Goal: Information Seeking & Learning: Learn about a topic

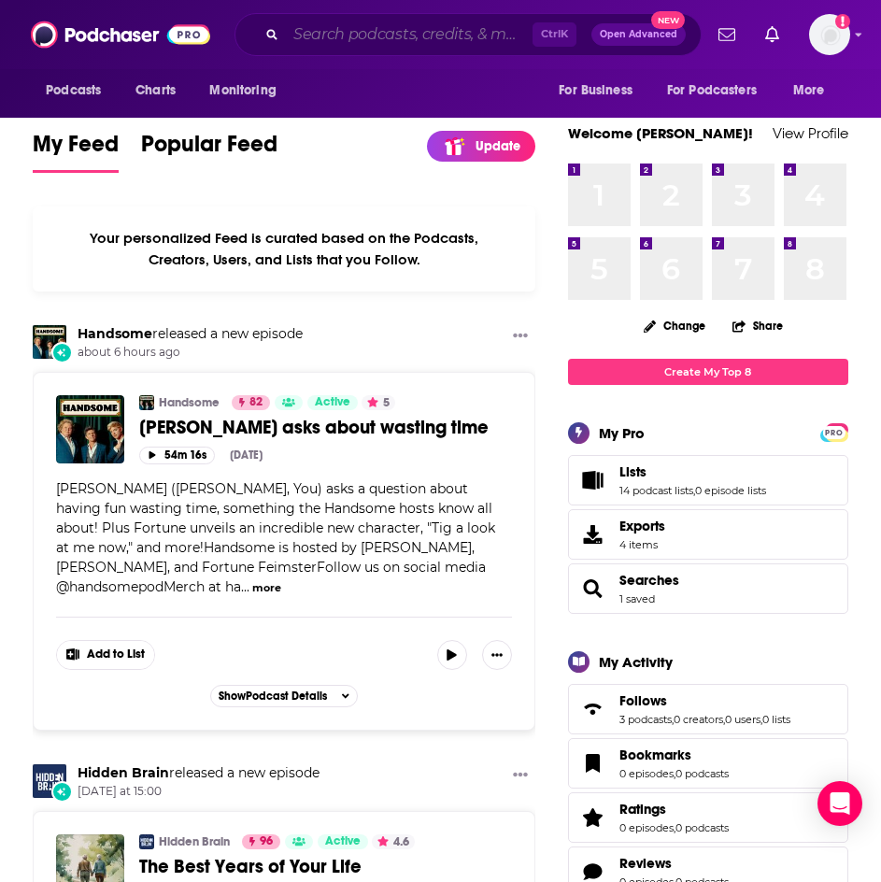
click at [409, 35] on input "Search podcasts, credits, & more..." at bounding box center [409, 35] width 247 height 30
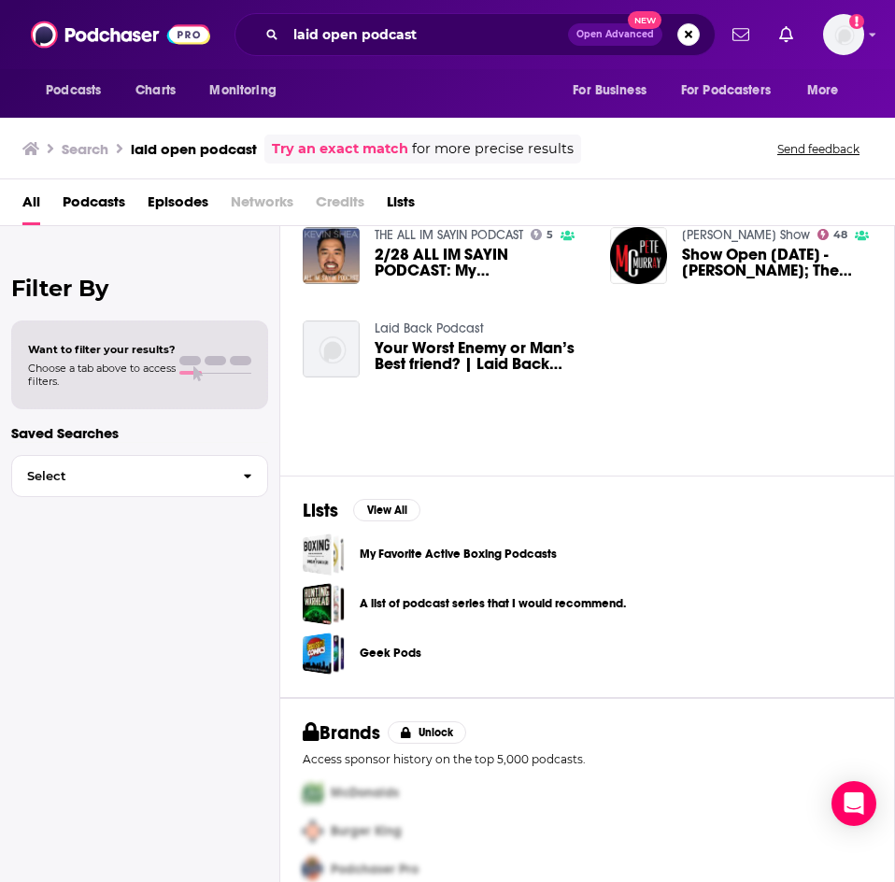
scroll to position [311, 0]
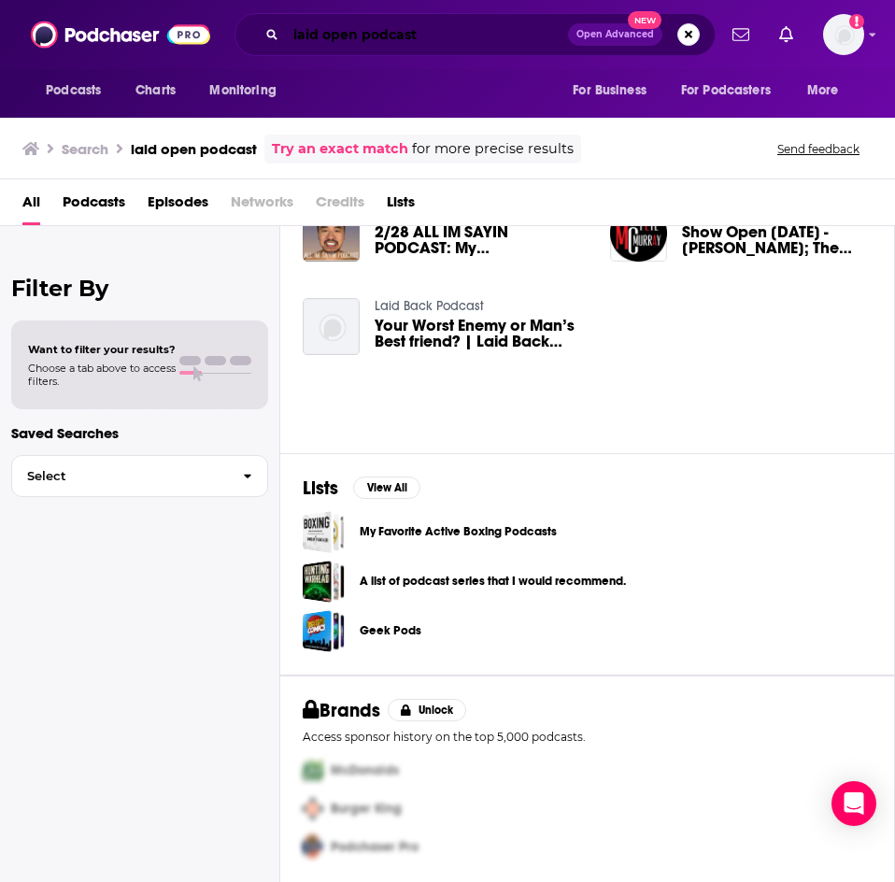
click at [393, 28] on input "laid open podcast" at bounding box center [427, 35] width 282 height 30
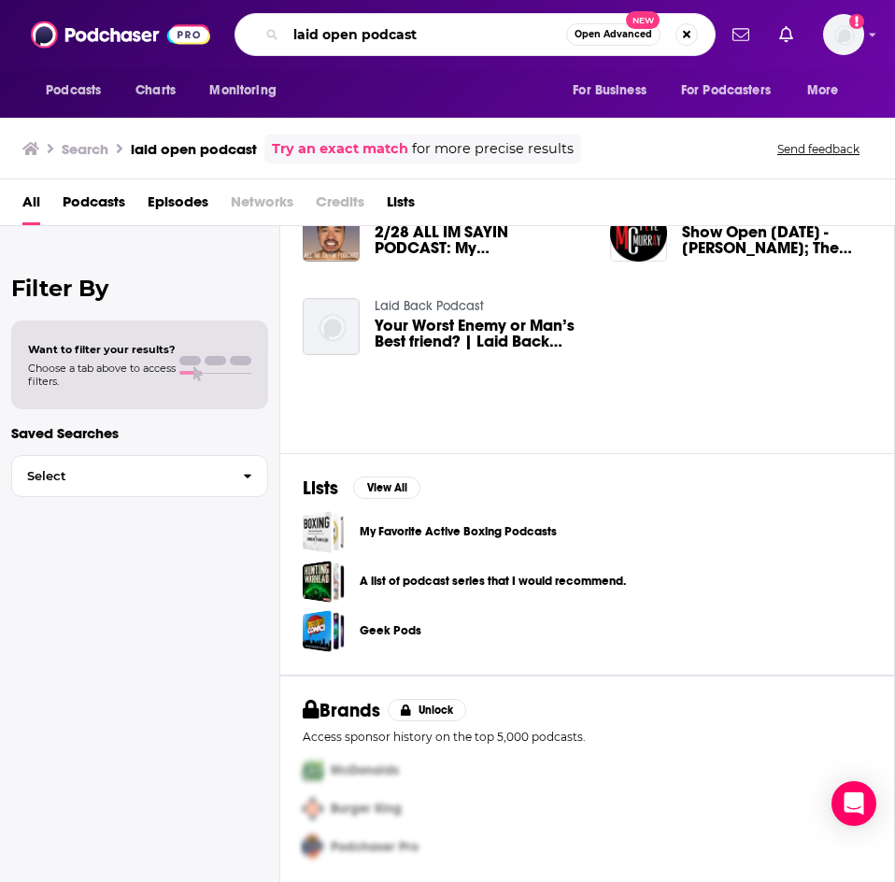
click at [393, 28] on input "laid open podcast" at bounding box center [426, 35] width 280 height 30
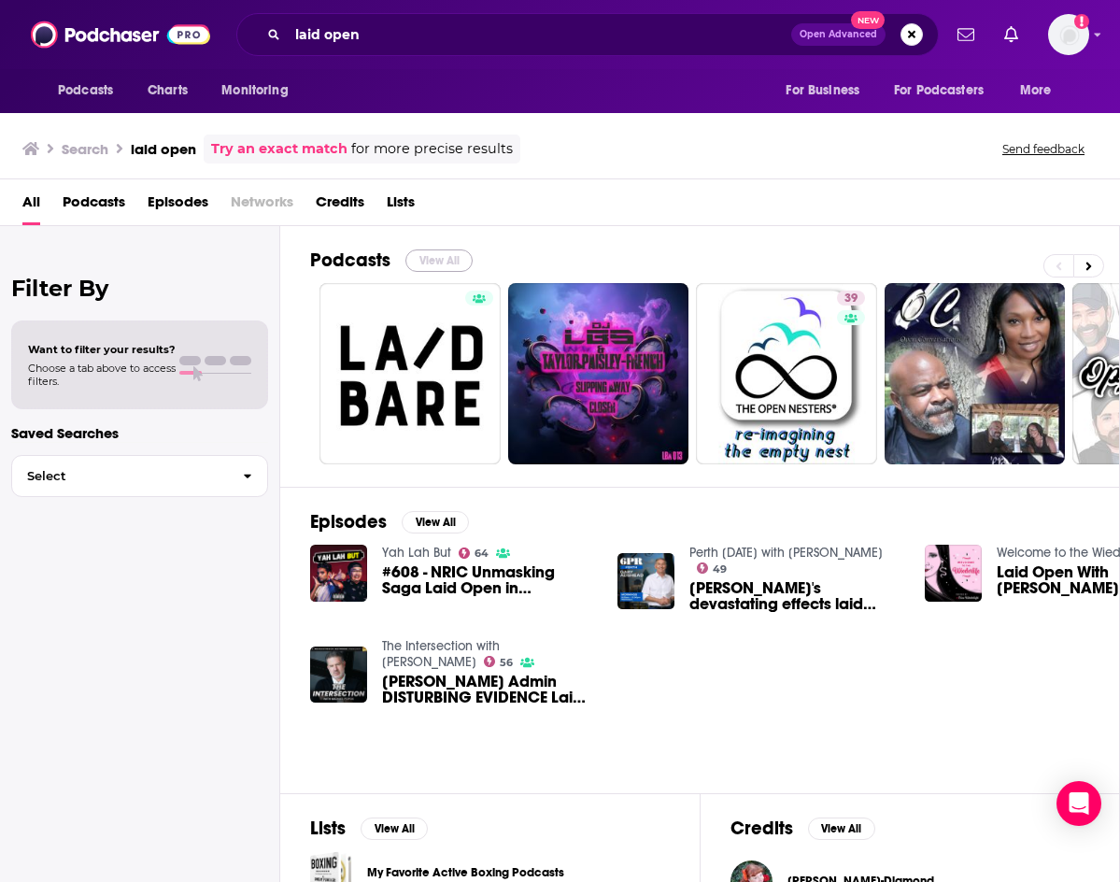
click at [435, 253] on button "View All" at bounding box center [438, 260] width 67 height 22
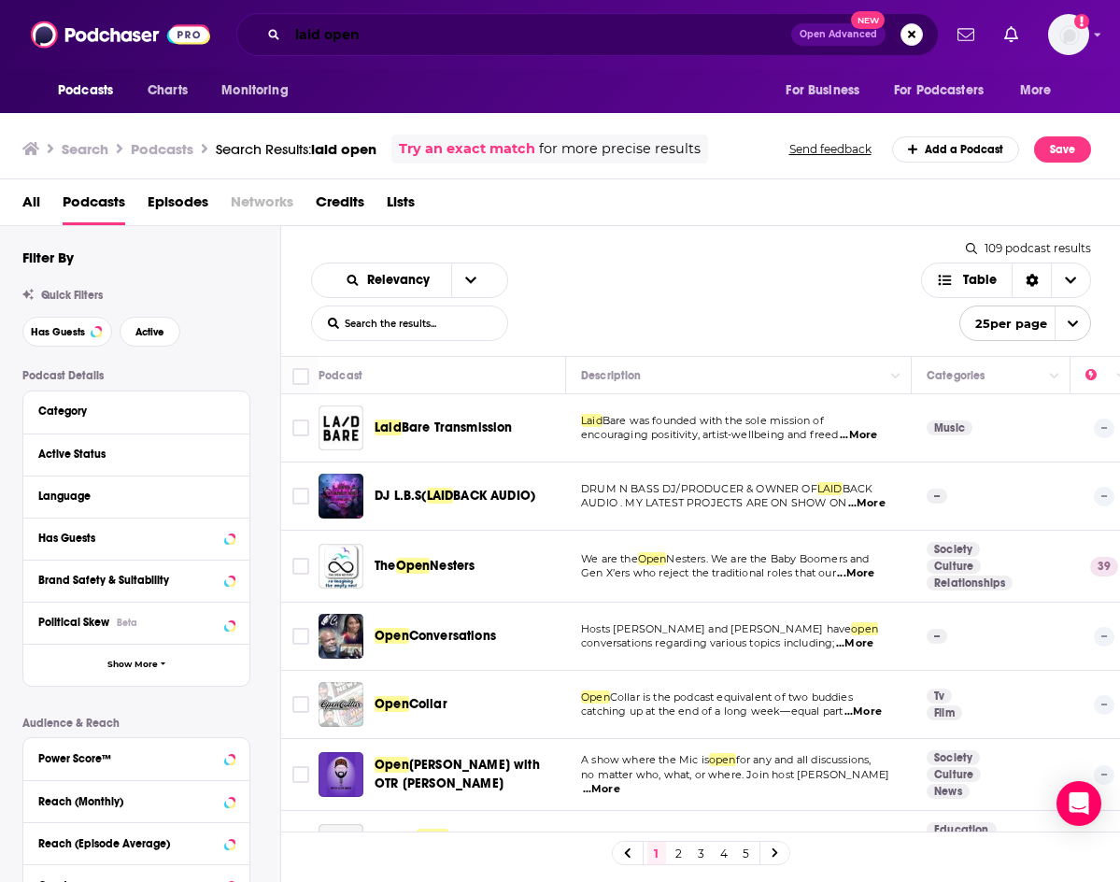
click at [326, 35] on input "laid open" at bounding box center [539, 35] width 503 height 30
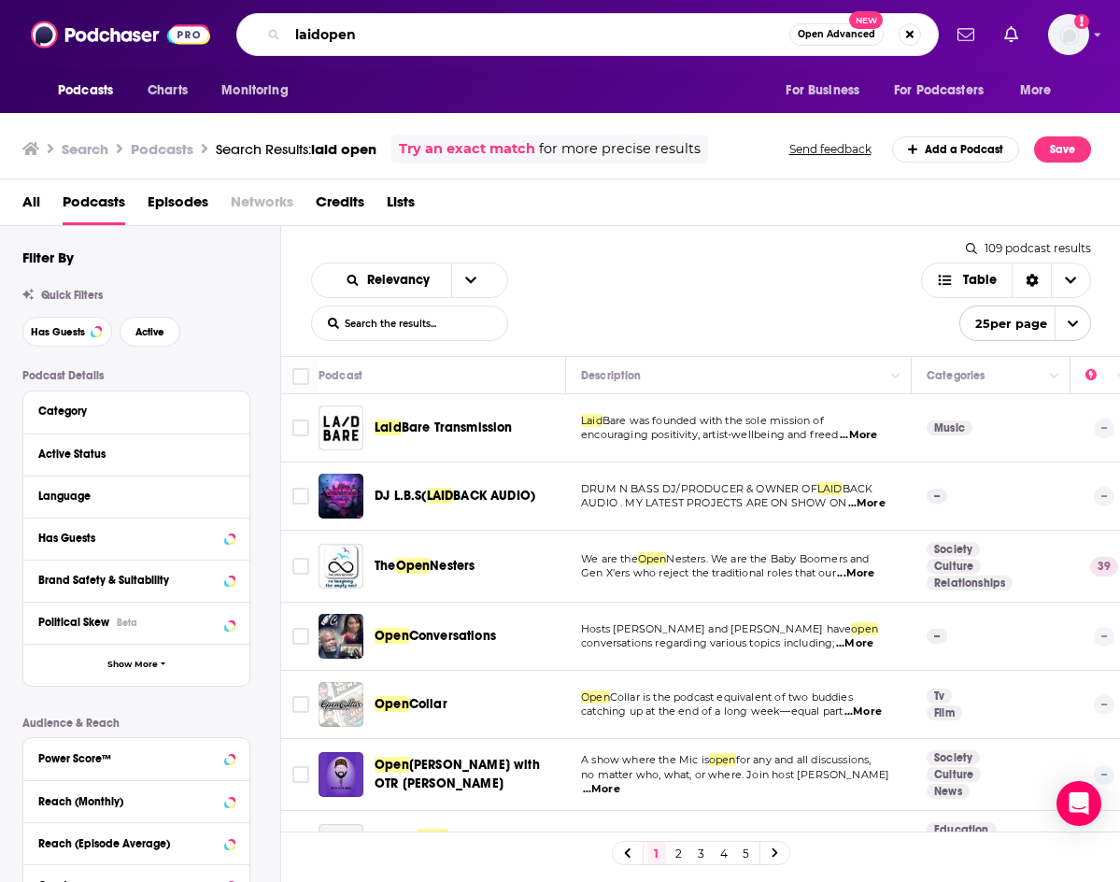
type input "laidopen"
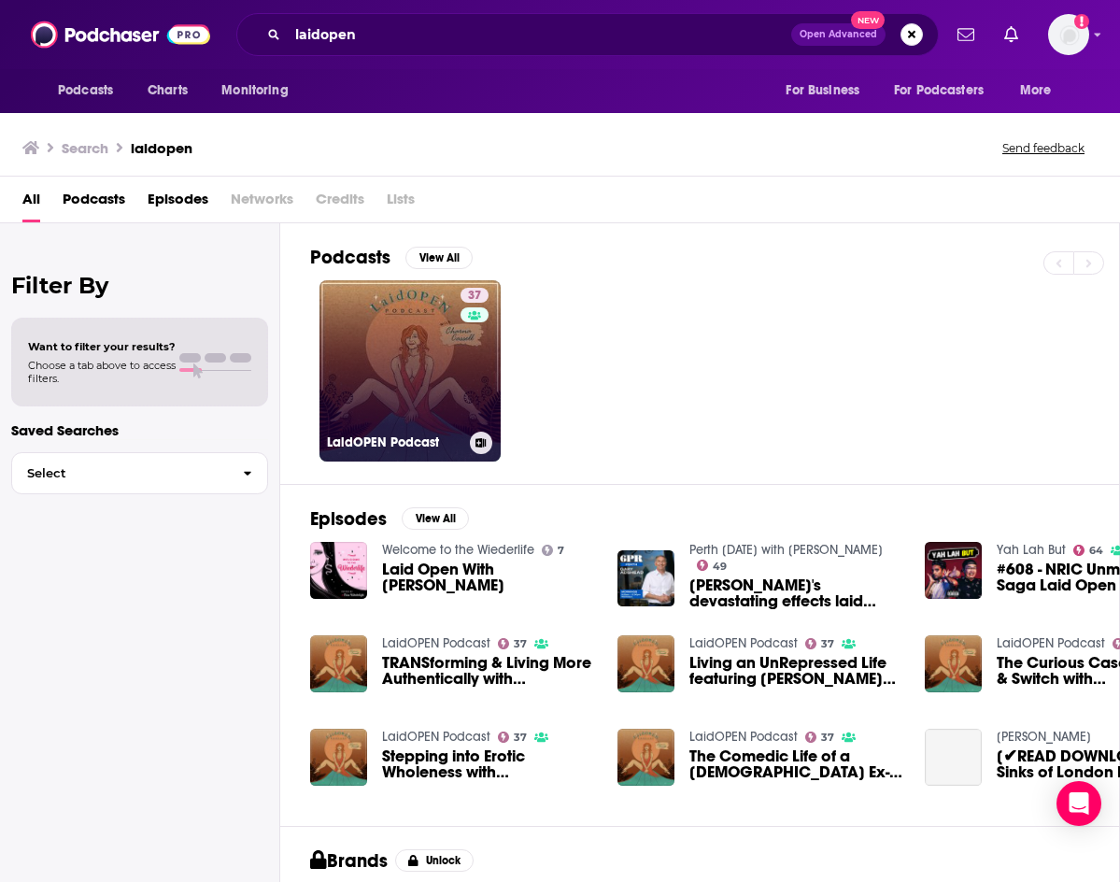
click at [441, 406] on link "37 LaidOPEN Podcast" at bounding box center [409, 370] width 181 height 181
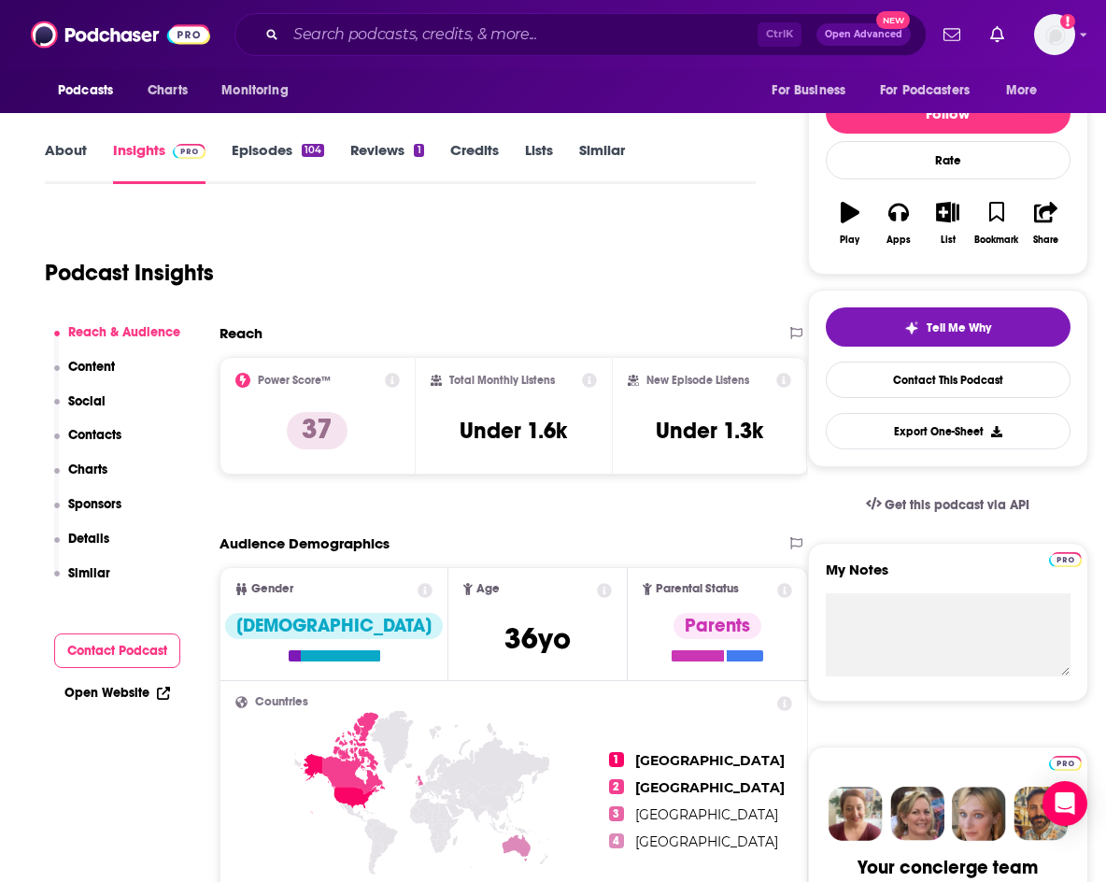
scroll to position [216, 0]
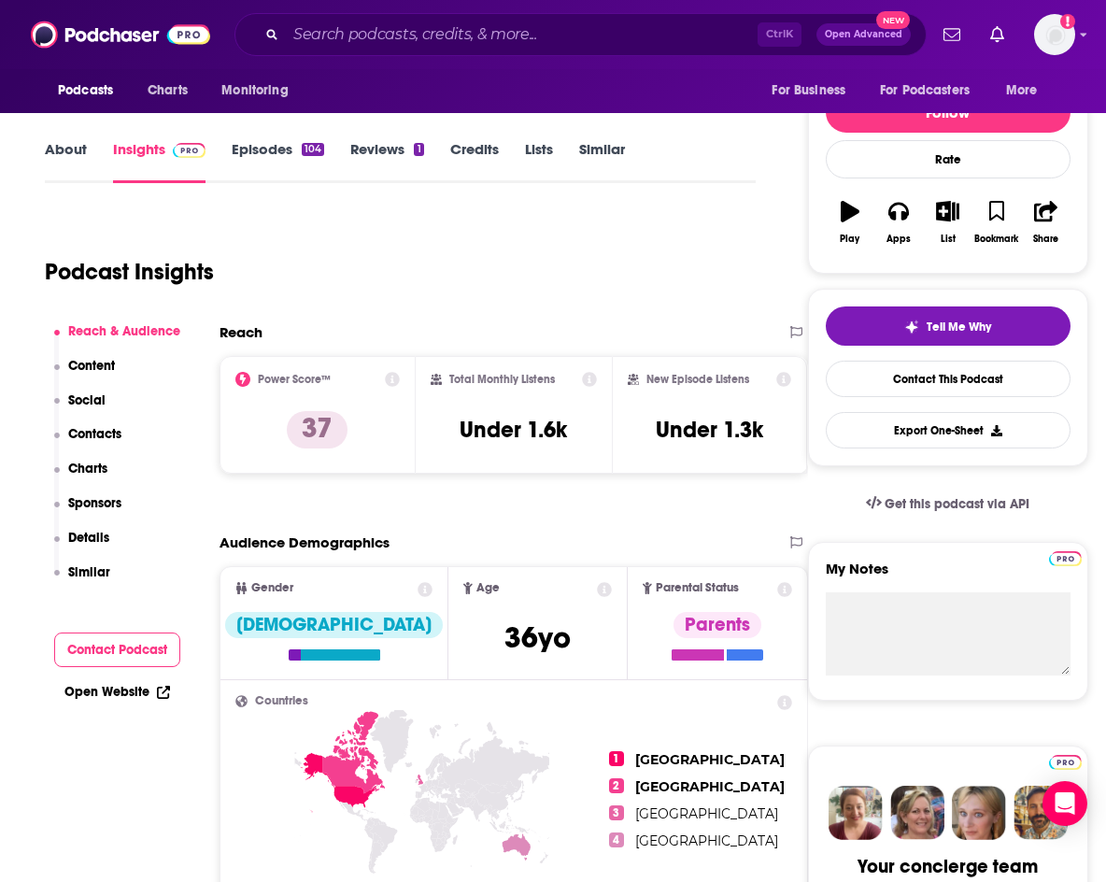
click at [278, 149] on link "Episodes 104" at bounding box center [278, 161] width 92 height 43
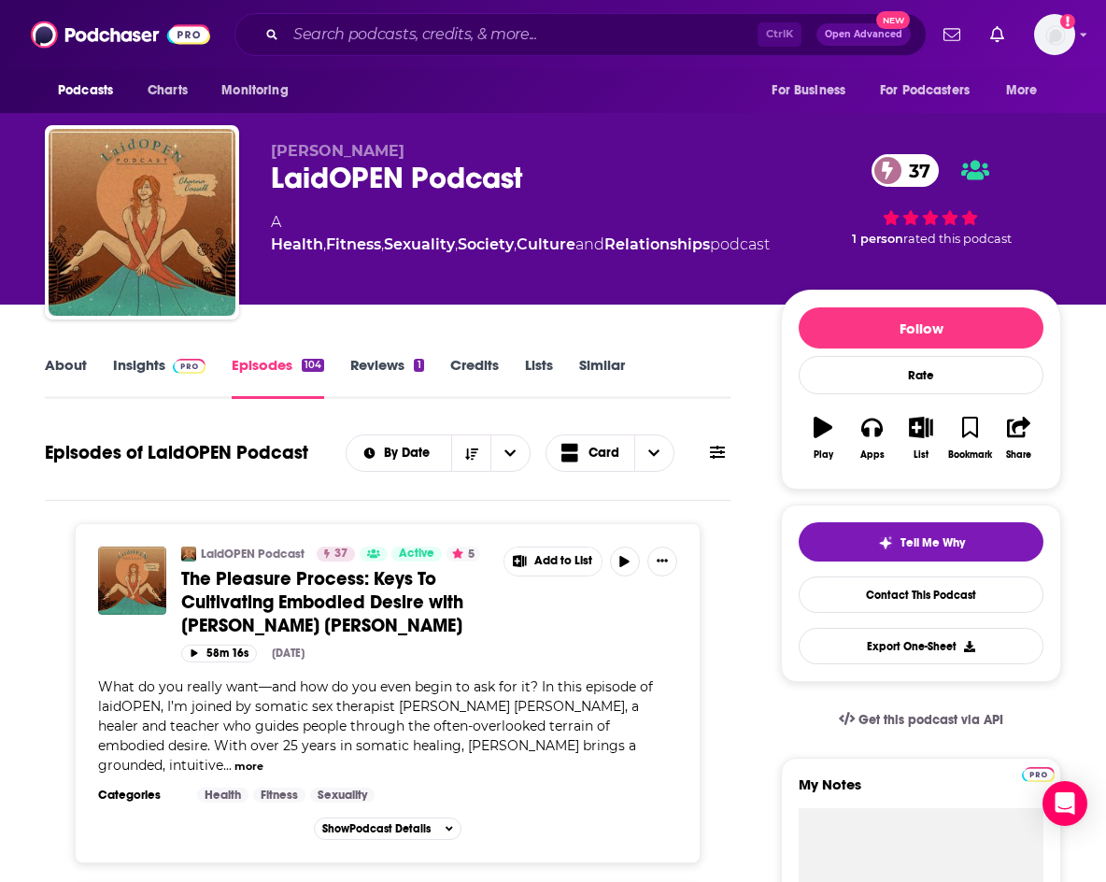
click at [69, 374] on link "About" at bounding box center [66, 377] width 42 height 43
